Goal: Information Seeking & Learning: Check status

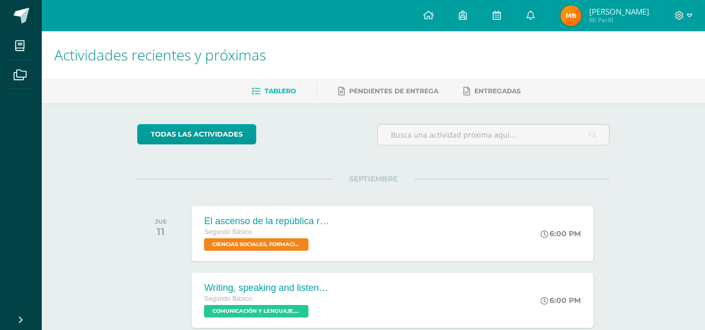
click at [573, 13] on img at bounding box center [571, 15] width 21 height 21
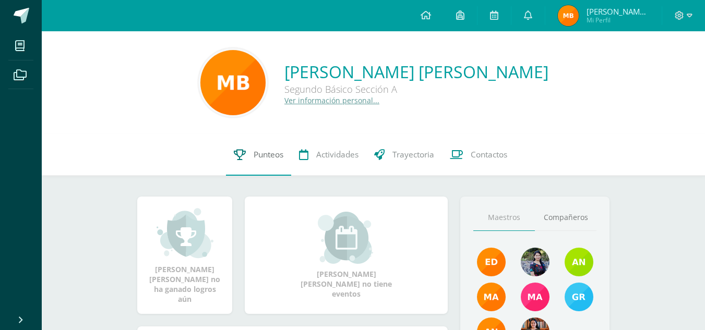
click at [258, 155] on span "Punteos" at bounding box center [269, 154] width 30 height 11
